Goal: Check status: Check status

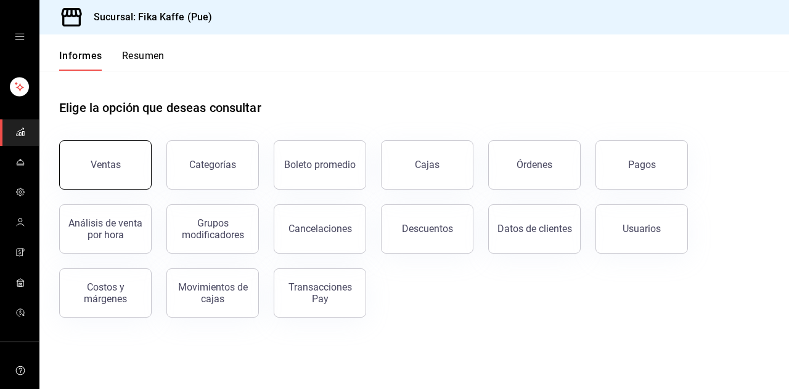
click at [124, 148] on button "Ventas" at bounding box center [105, 165] width 92 height 49
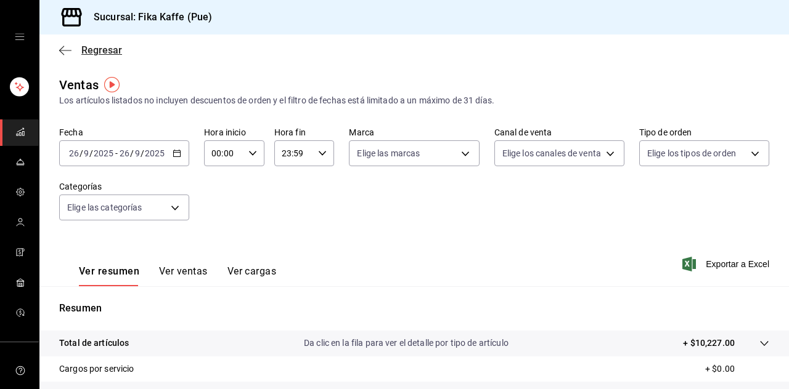
click at [65, 55] on icon "button" at bounding box center [65, 50] width 12 height 11
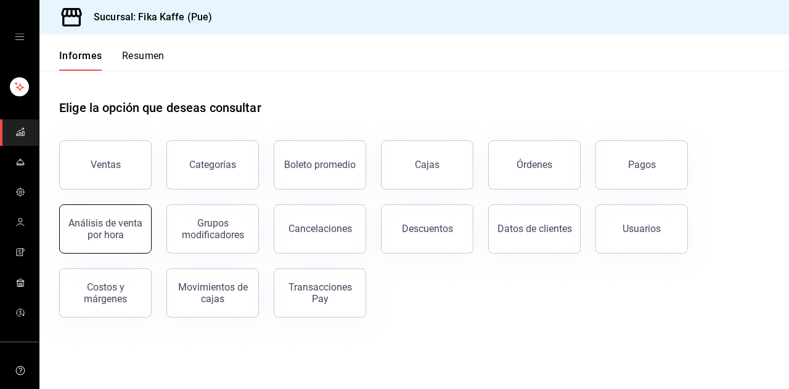
click at [118, 240] on button "Análisis de venta por hora" at bounding box center [105, 229] width 92 height 49
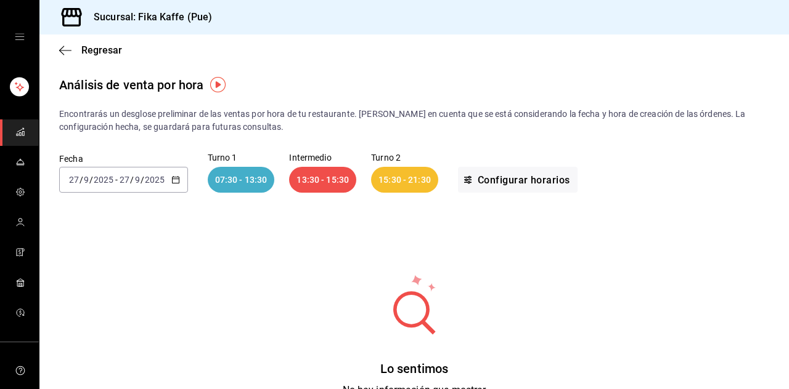
click at [128, 182] on input "27" at bounding box center [124, 180] width 11 height 10
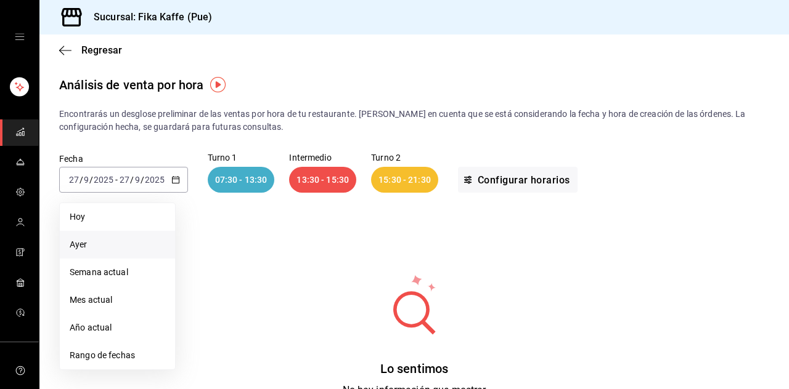
click at [102, 251] on li "Ayer" at bounding box center [117, 245] width 115 height 28
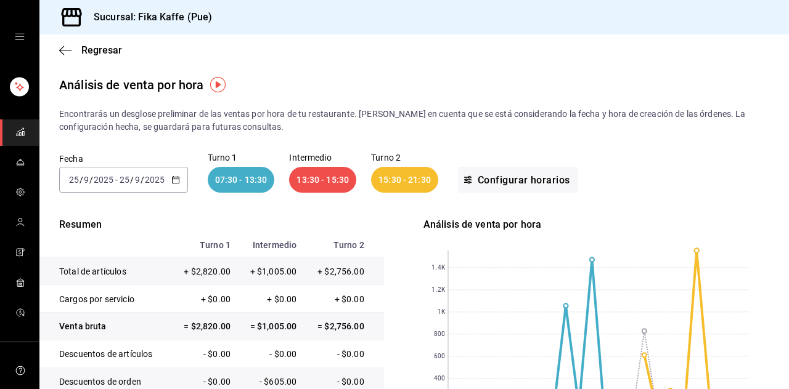
click at [100, 179] on input "2025" at bounding box center [103, 180] width 21 height 10
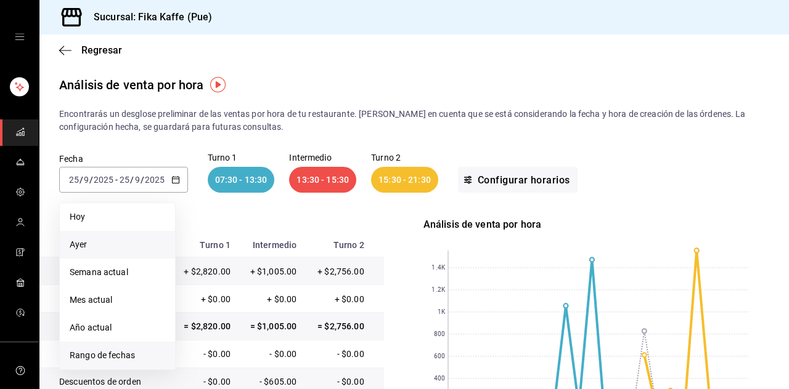
click at [119, 356] on font "Rango de fechas" at bounding box center [102, 356] width 65 height 10
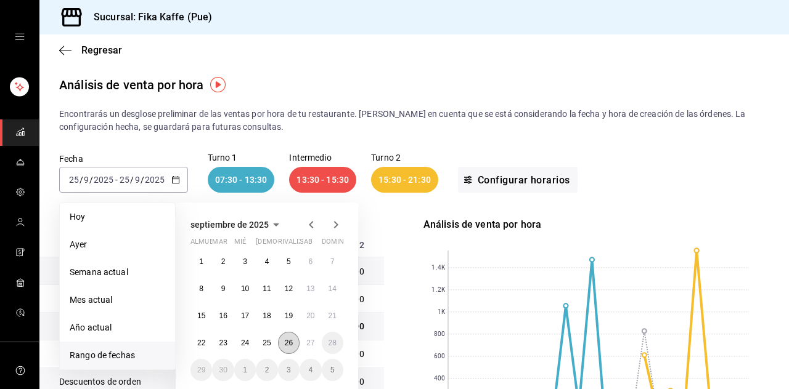
click at [293, 342] on font "26" at bounding box center [289, 343] width 8 height 9
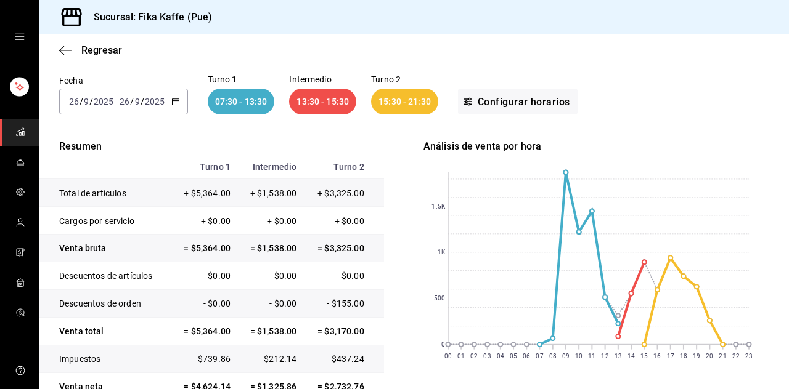
scroll to position [79, 0]
click at [207, 188] on font "+ $5,364.00" at bounding box center [207, 193] width 47 height 10
click at [271, 188] on font "+ $1,538.00" at bounding box center [273, 193] width 47 height 10
click at [279, 188] on font "+ $1,538.00" at bounding box center [273, 193] width 47 height 10
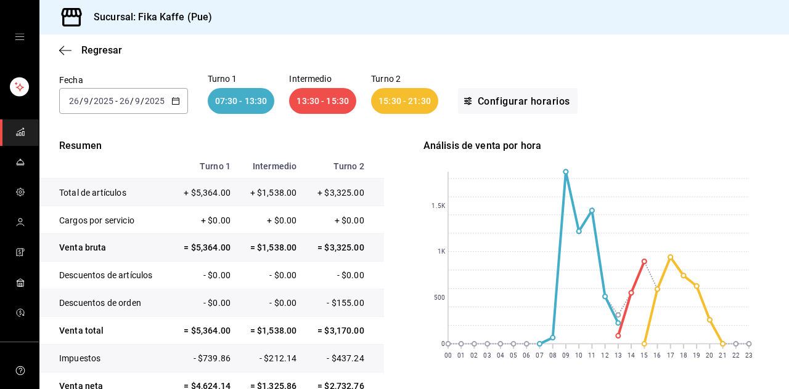
click at [309, 178] on td "+ $3,325.00" at bounding box center [343, 192] width 80 height 28
click at [335, 188] on font "+ $3,325.00" at bounding box center [340, 193] width 47 height 10
click at [283, 188] on font "+ $1,538.00" at bounding box center [273, 193] width 47 height 10
click at [317, 178] on td "+ $3,325.00" at bounding box center [343, 192] width 80 height 28
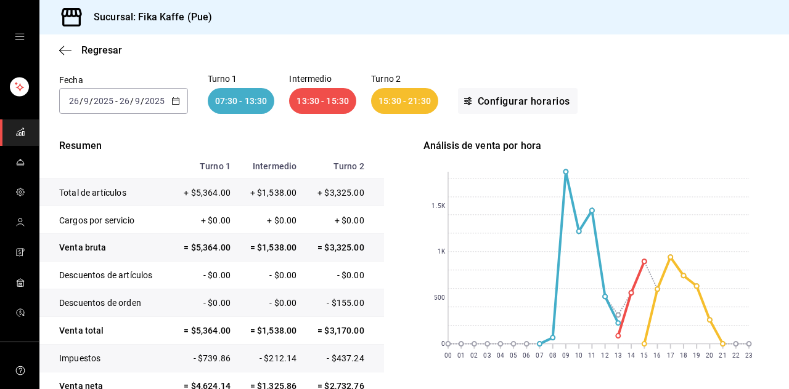
click at [328, 188] on font "+ $3,325.00" at bounding box center [340, 193] width 47 height 10
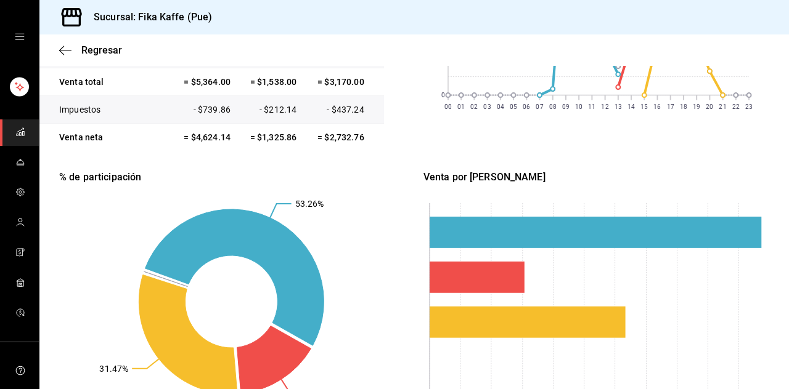
scroll to position [0, 0]
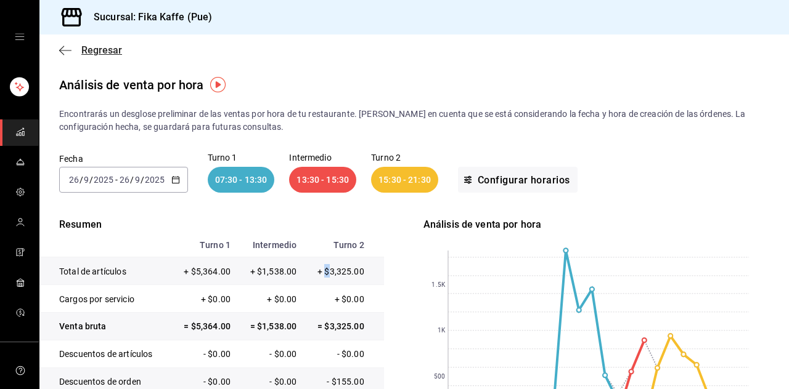
click at [63, 49] on icon "button" at bounding box center [65, 50] width 12 height 11
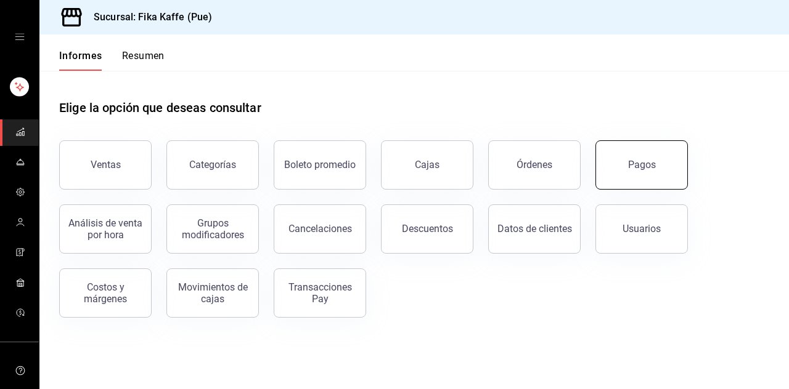
click at [615, 174] on button "Pagos" at bounding box center [641, 165] width 92 height 49
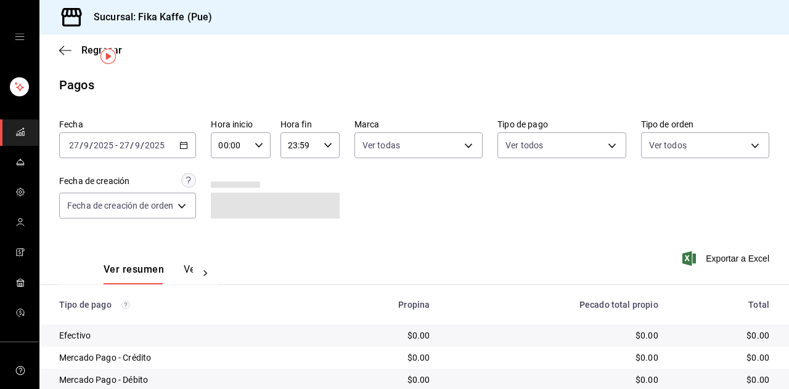
scroll to position [28, 0]
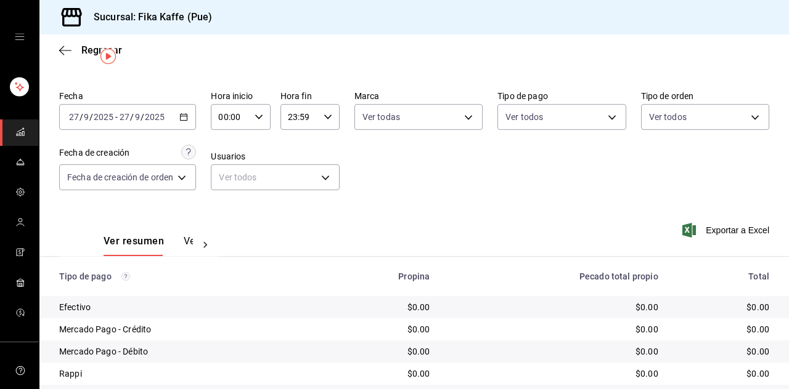
click at [127, 116] on input "27" at bounding box center [124, 117] width 11 height 10
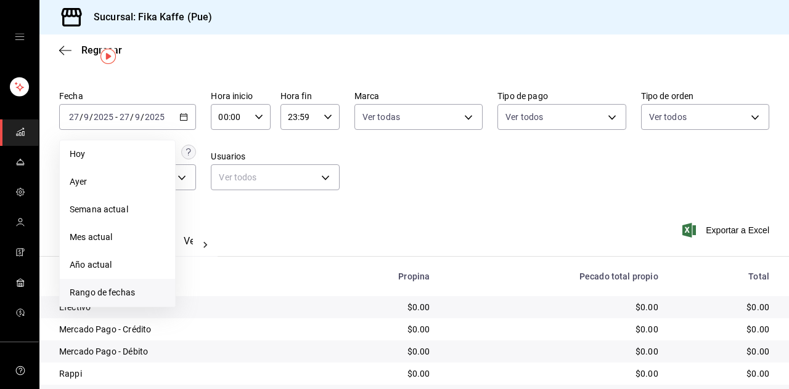
click at [120, 299] on li "Rango de fechas" at bounding box center [117, 293] width 115 height 28
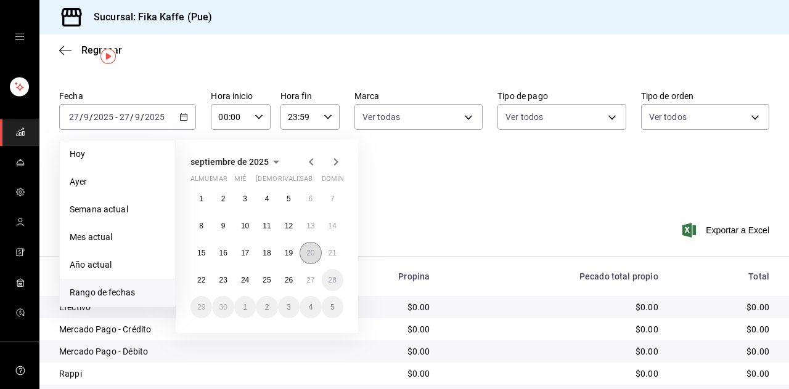
click at [311, 254] on font "20" at bounding box center [310, 253] width 8 height 9
click at [287, 288] on button "26" at bounding box center [289, 280] width 22 height 22
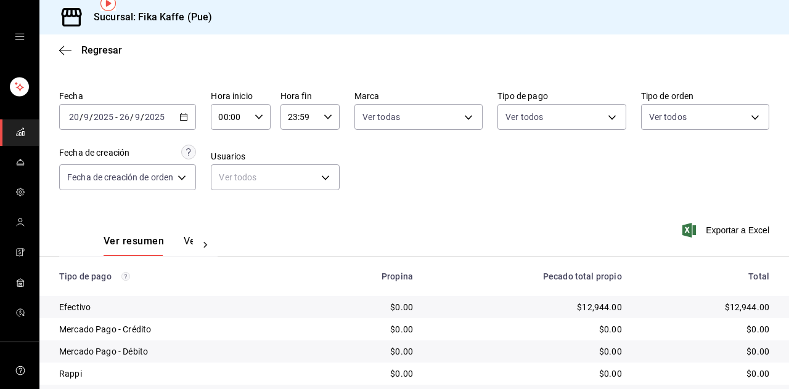
scroll to position [59, 0]
